Goal: Task Accomplishment & Management: Manage account settings

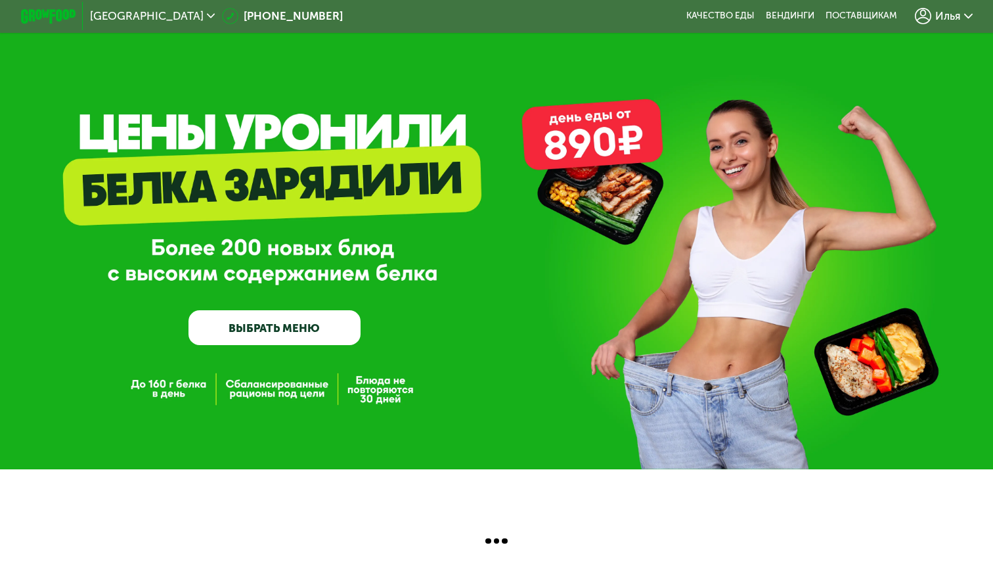
click at [947, 12] on span "Илья" at bounding box center [948, 16] width 26 height 11
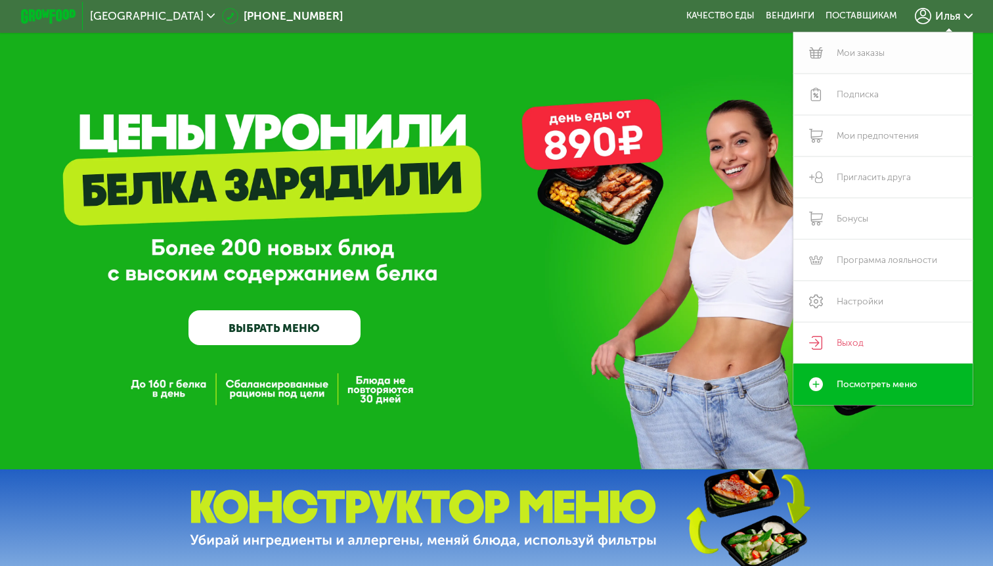
click at [859, 55] on link "Мои заказы" at bounding box center [883, 52] width 179 height 41
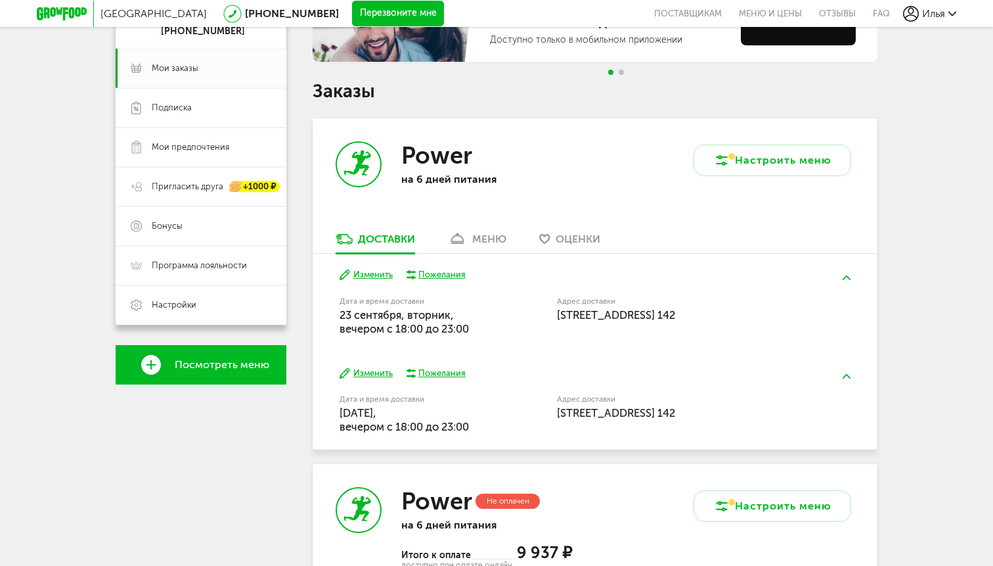
scroll to position [166, 0]
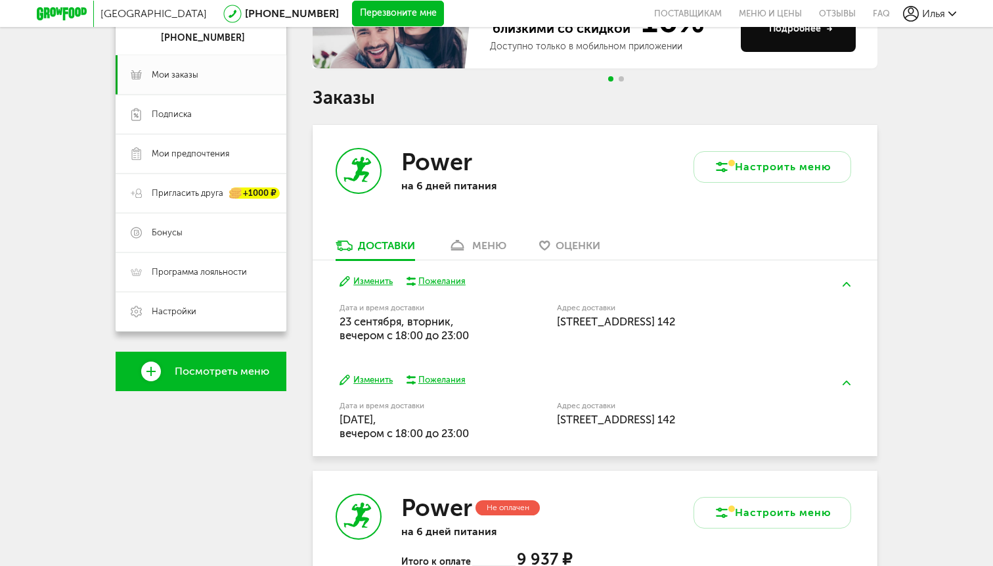
click at [490, 242] on div "меню" at bounding box center [489, 245] width 34 height 12
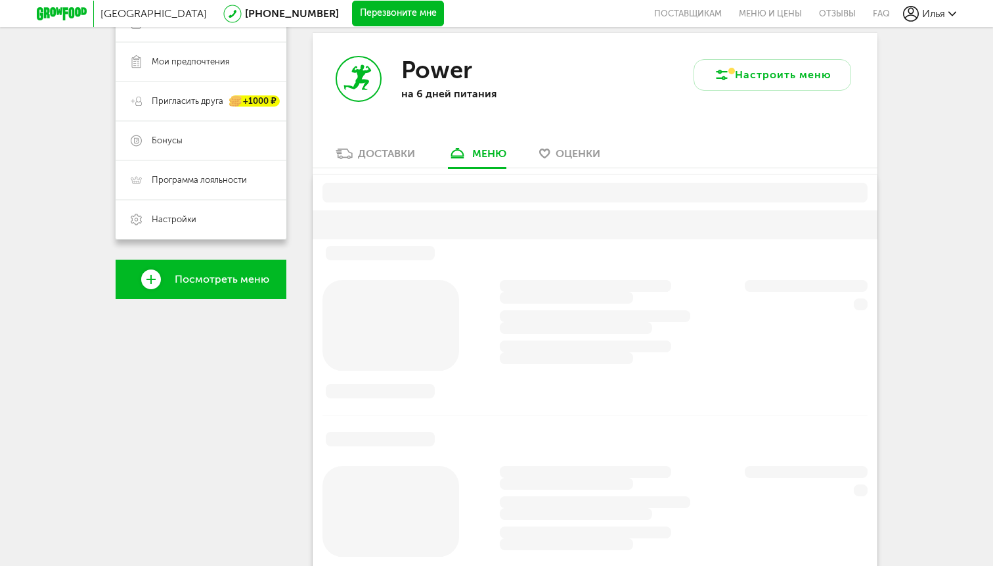
scroll to position [293, 0]
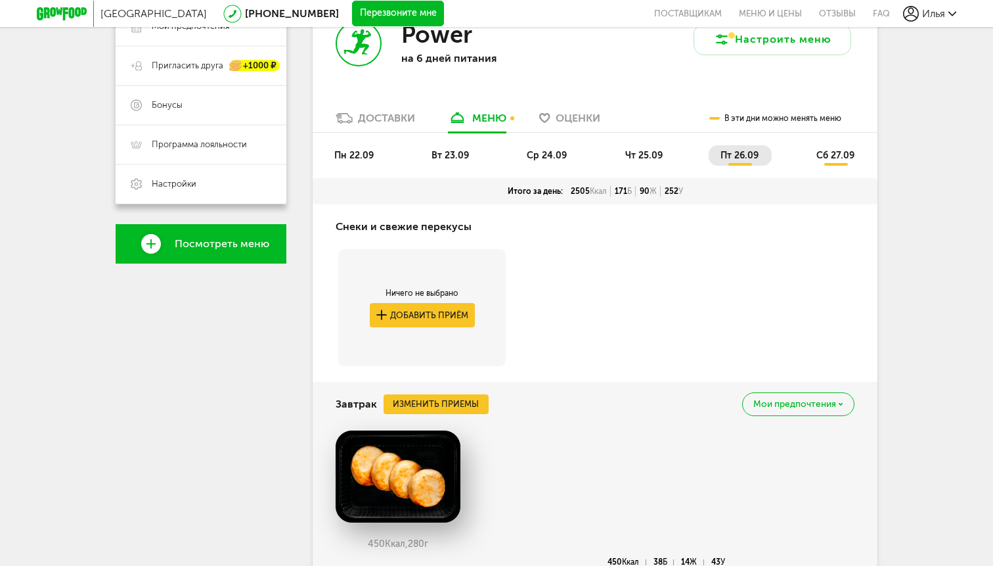
click at [346, 151] on span "пн 22.09" at bounding box center [353, 155] width 39 height 11
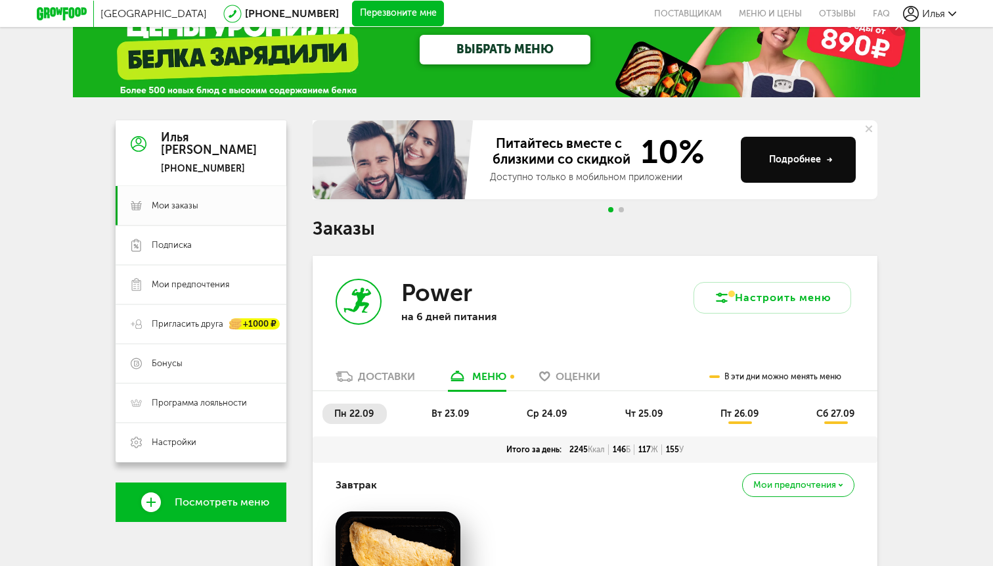
scroll to position [0, 0]
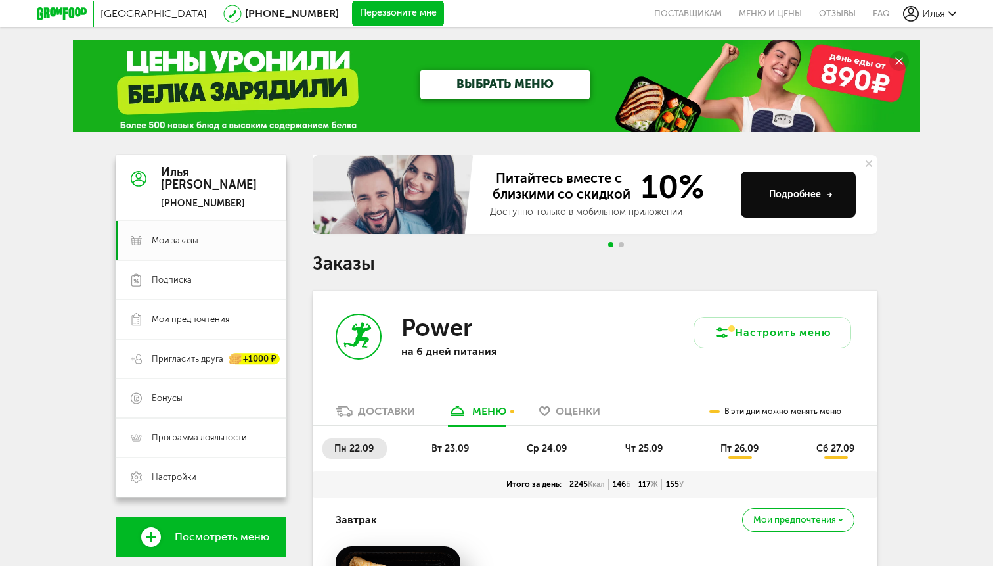
click at [729, 453] on span "пт 26.09" at bounding box center [740, 448] width 38 height 11
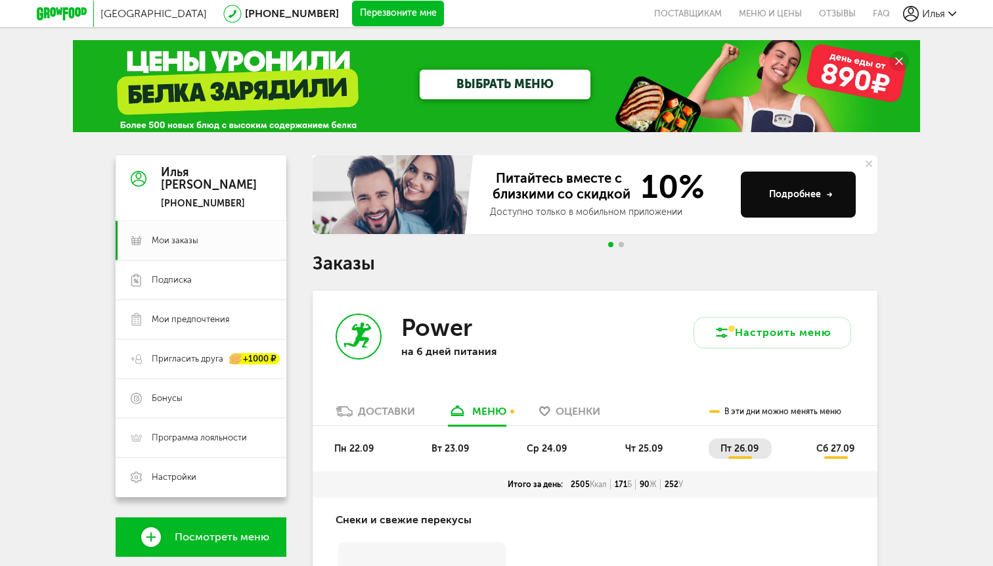
click at [829, 439] on li "сб 27.09" at bounding box center [836, 448] width 63 height 20
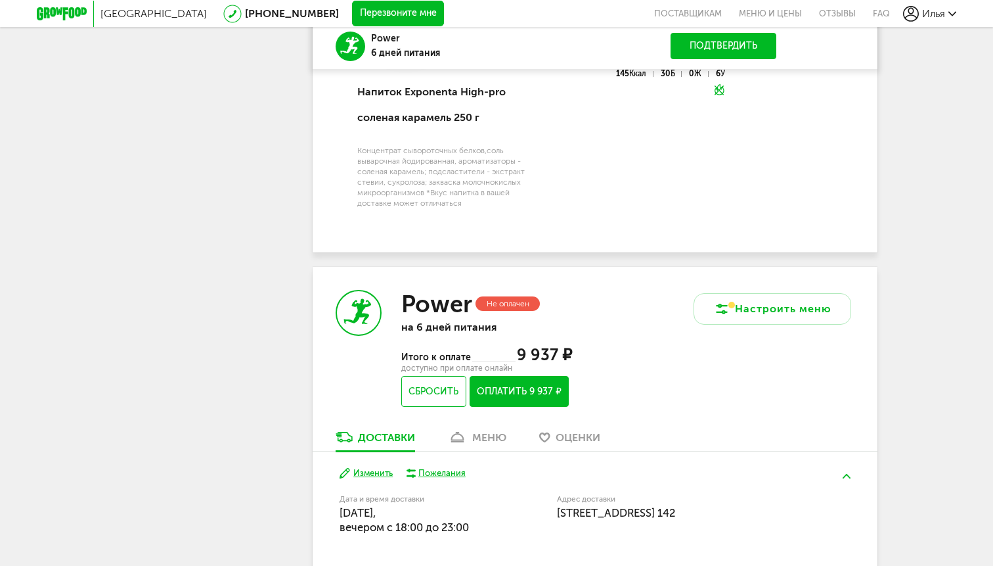
scroll to position [2891, 0]
